Goal: Transaction & Acquisition: Purchase product/service

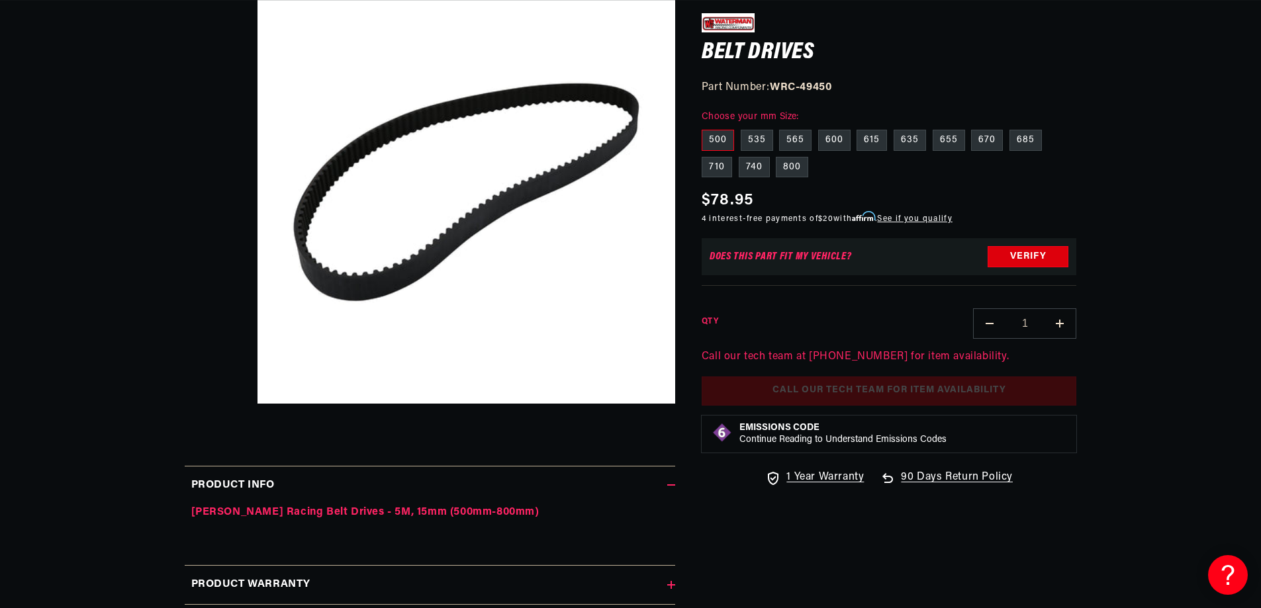
scroll to position [0, 1678]
click at [911, 136] on label "635" at bounding box center [909, 140] width 32 height 21
click at [894, 128] on input "635" at bounding box center [893, 127] width 1 height 1
radio input "true"
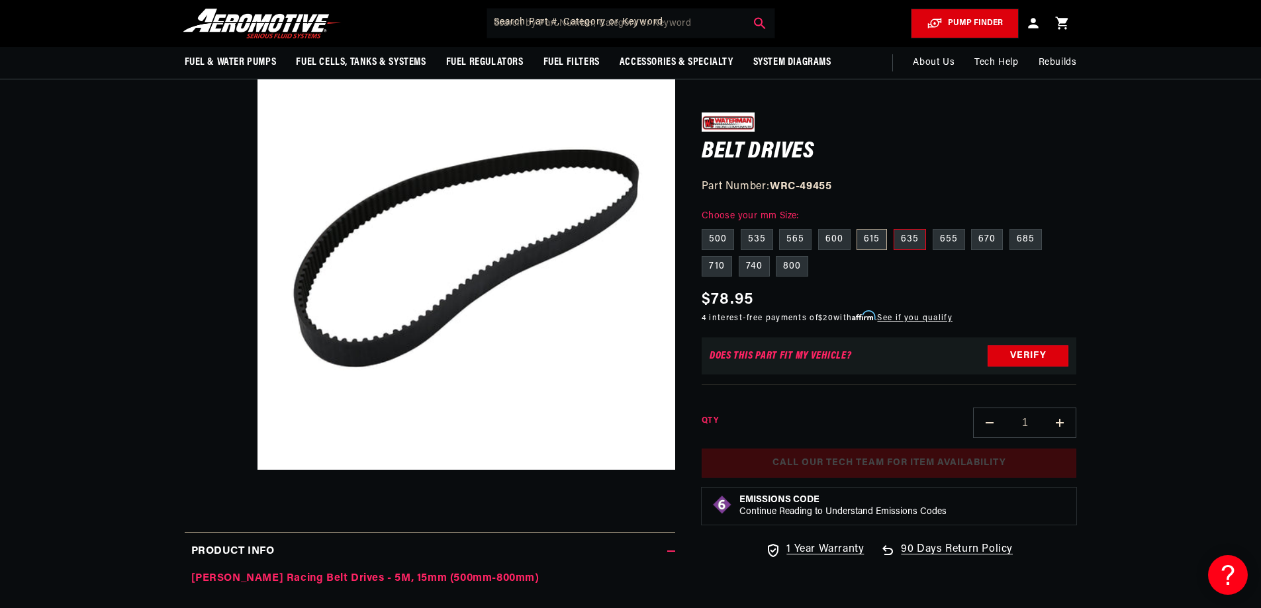
click at [873, 242] on label "615" at bounding box center [871, 239] width 30 height 21
click at [858, 227] on input "615" at bounding box center [857, 226] width 1 height 1
radio input "true"
click at [901, 241] on label "635" at bounding box center [909, 239] width 32 height 21
click at [894, 227] on input "635" at bounding box center [893, 226] width 1 height 1
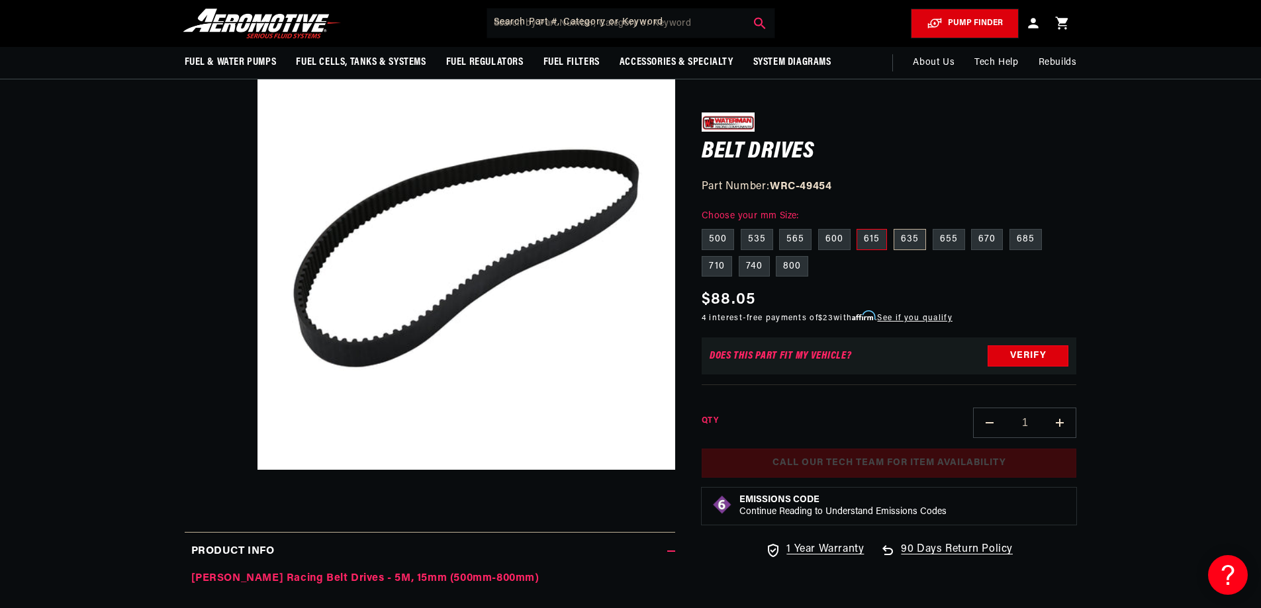
radio input "true"
